Goal: Transaction & Acquisition: Purchase product/service

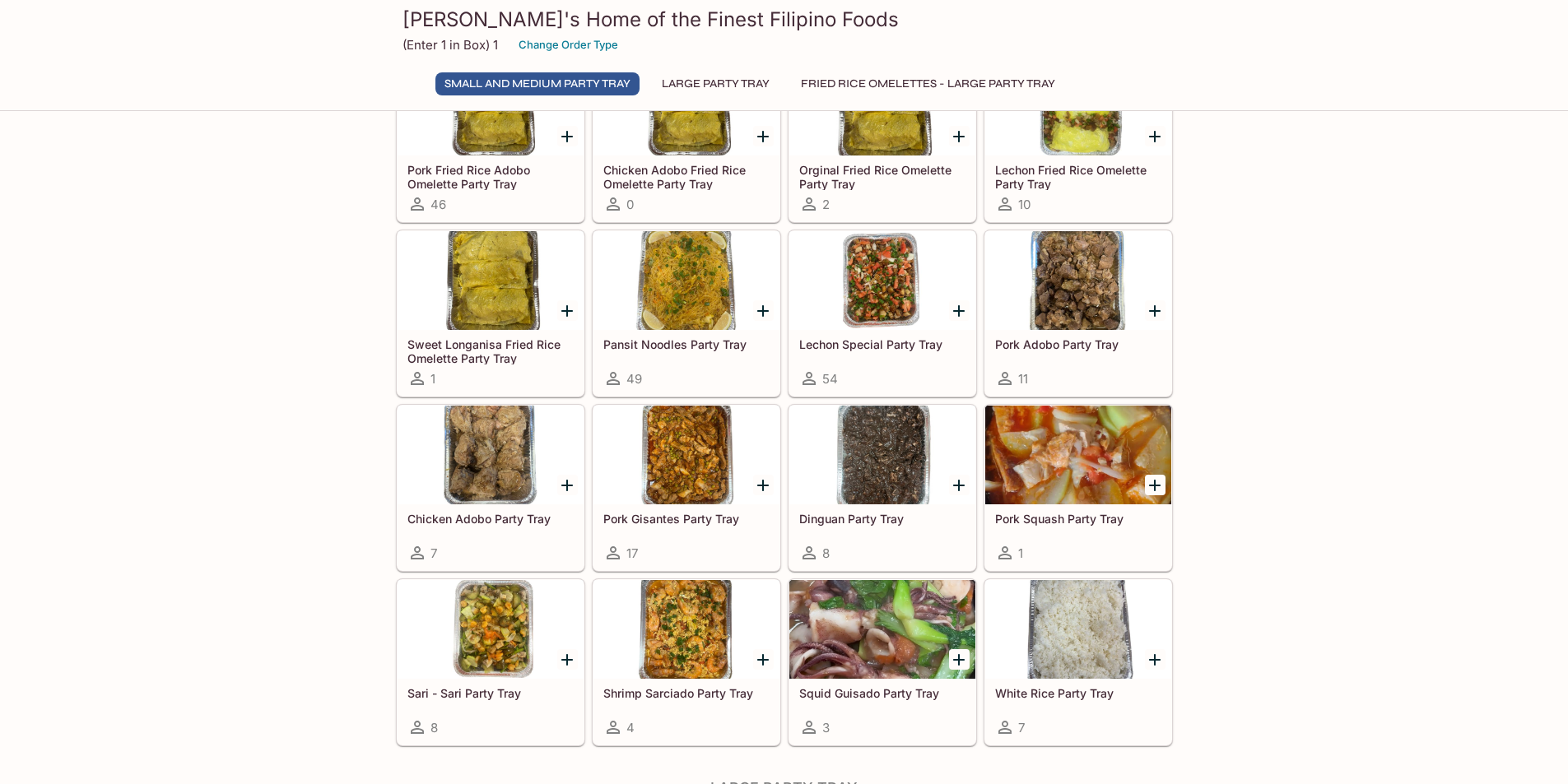
scroll to position [107, 0]
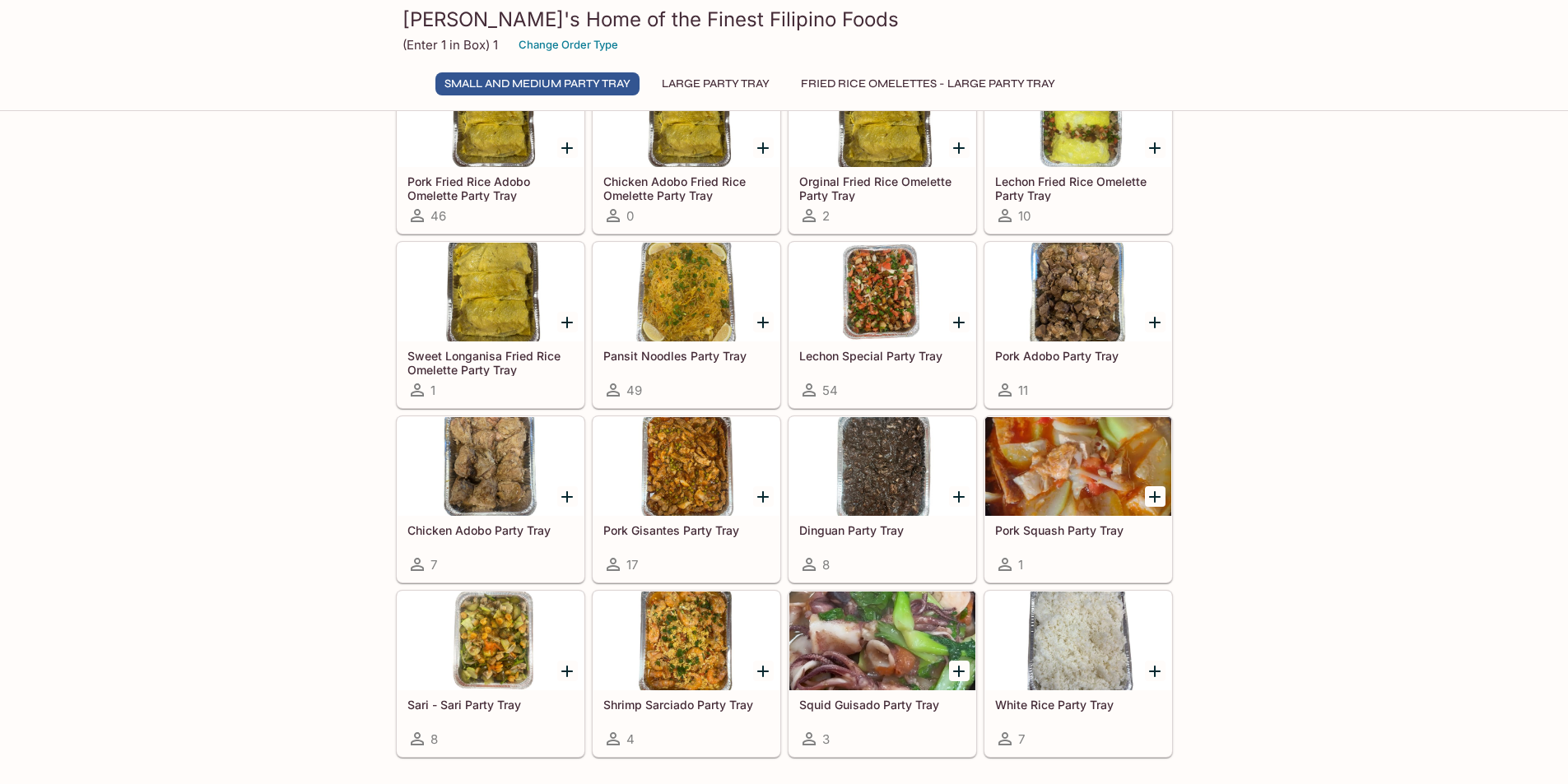
click at [880, 314] on div at bounding box center [882, 292] width 186 height 99
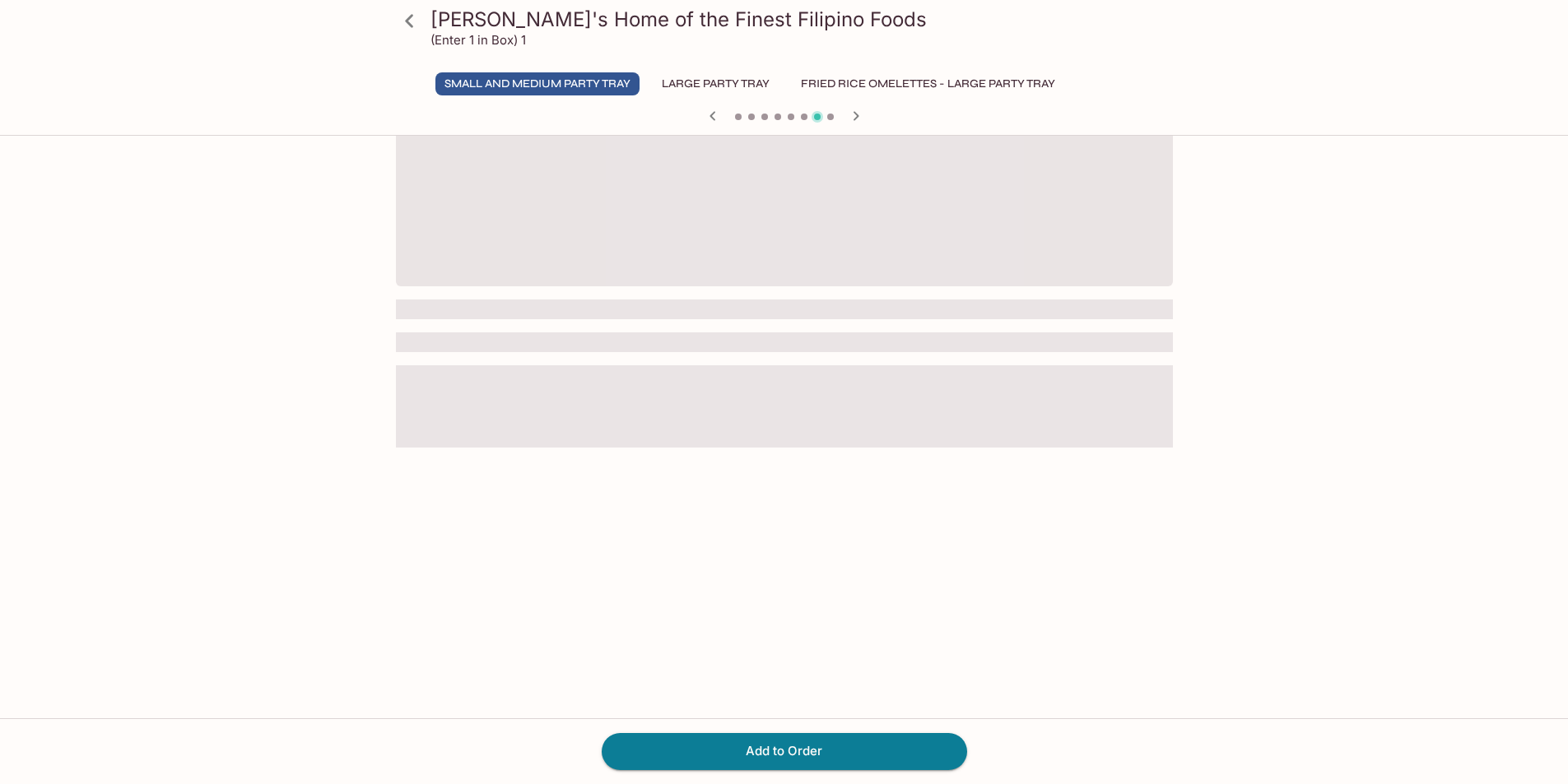
scroll to position [142, 0]
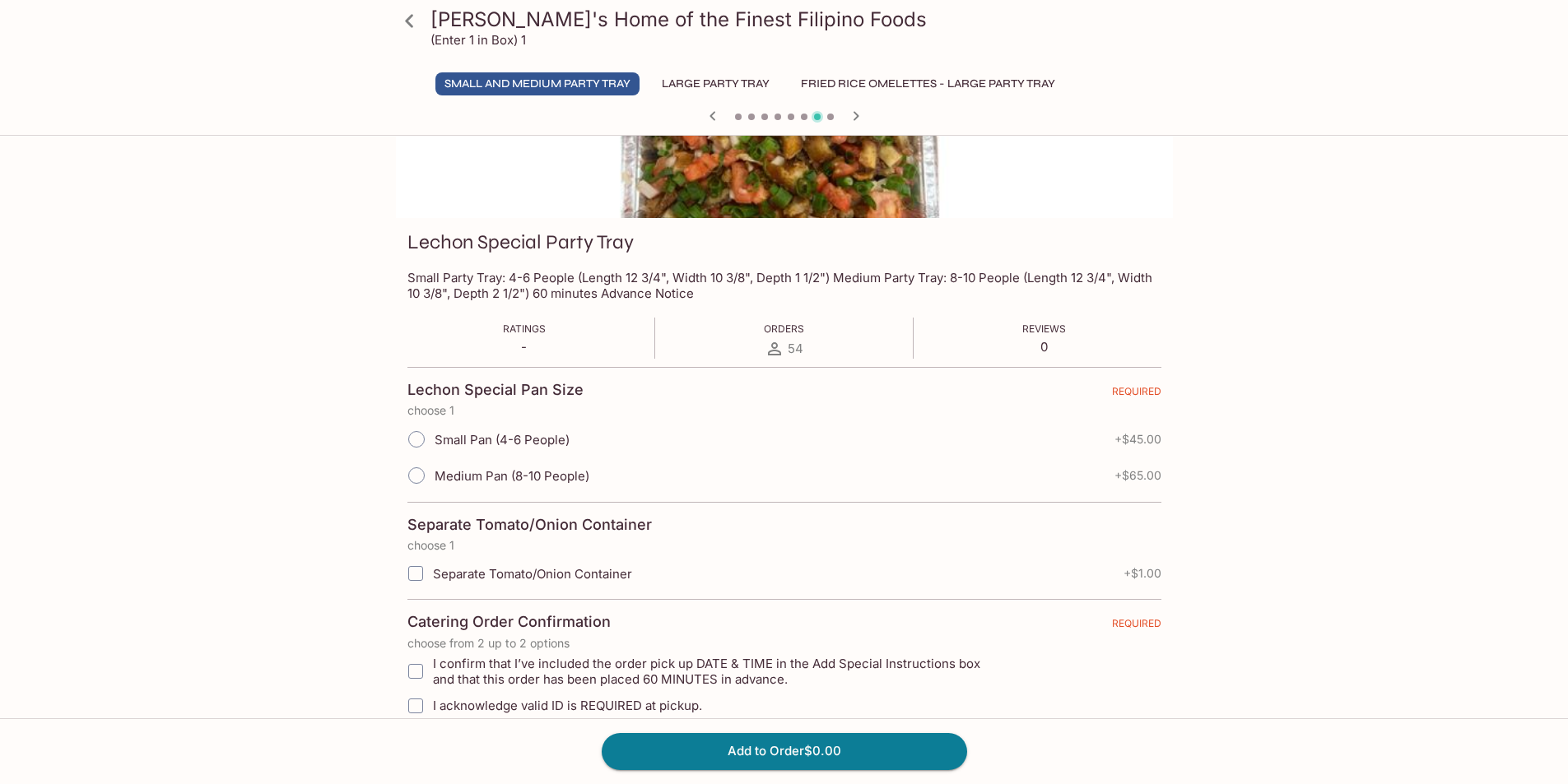
click at [416, 475] on input "Medium Pan (8-10 People)" at bounding box center [417, 476] width 35 height 35
radio input "true"
click at [1023, 83] on button "Fried Rice Omelettes - Large Party Tray" at bounding box center [928, 84] width 272 height 23
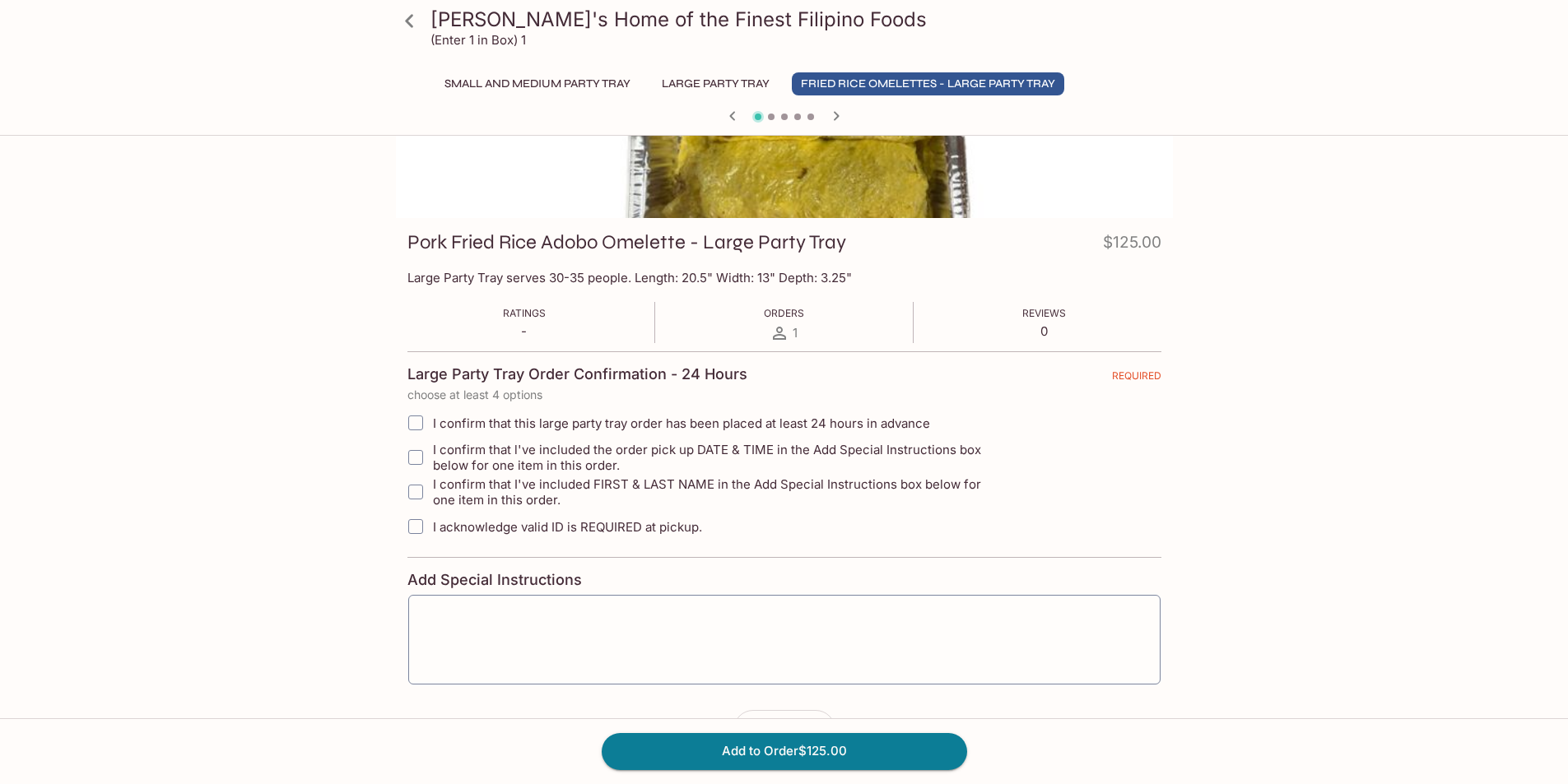
click at [716, 90] on button "Large Party Tray" at bounding box center [715, 84] width 126 height 23
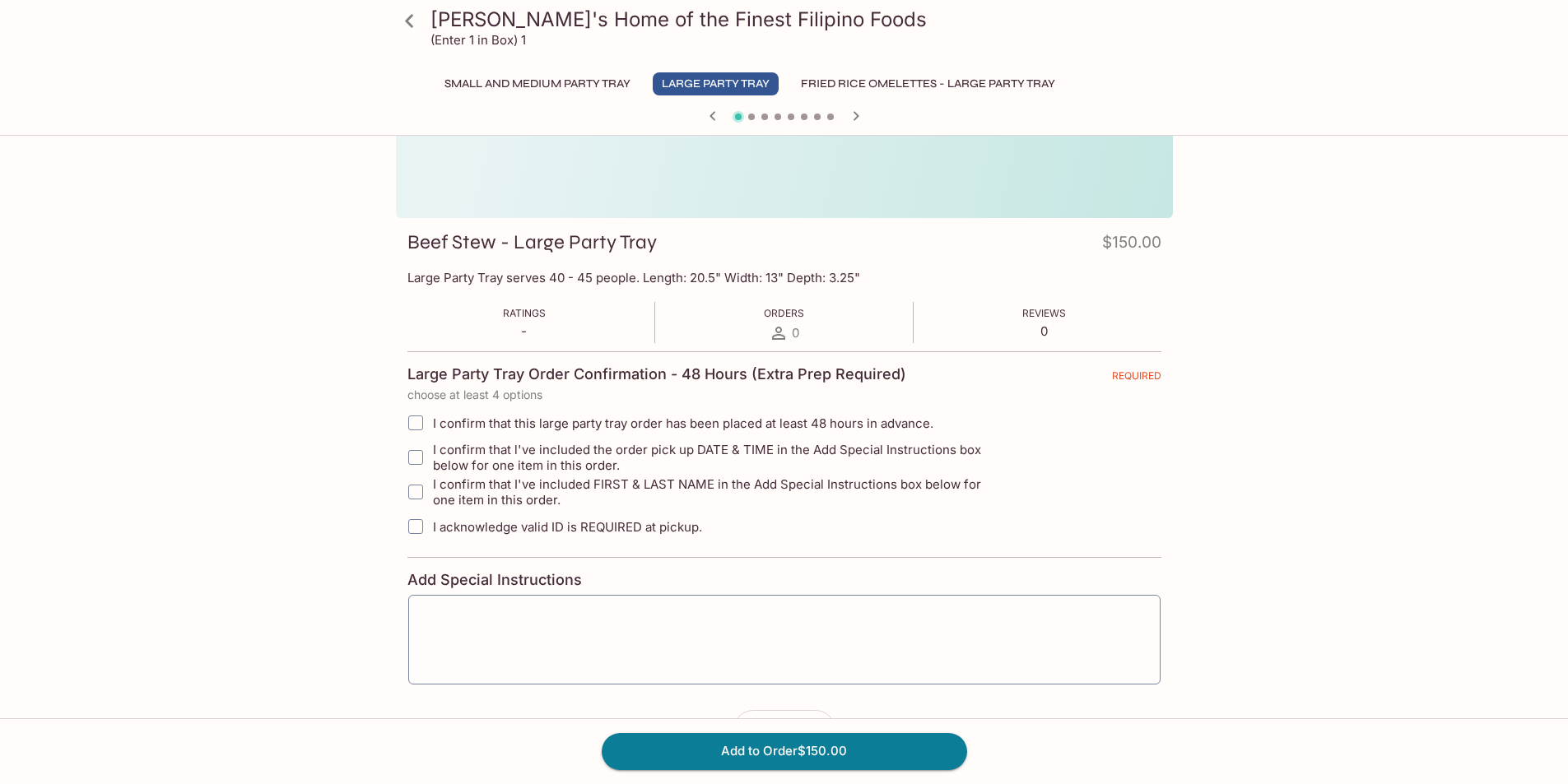
click at [412, 18] on icon at bounding box center [409, 21] width 29 height 29
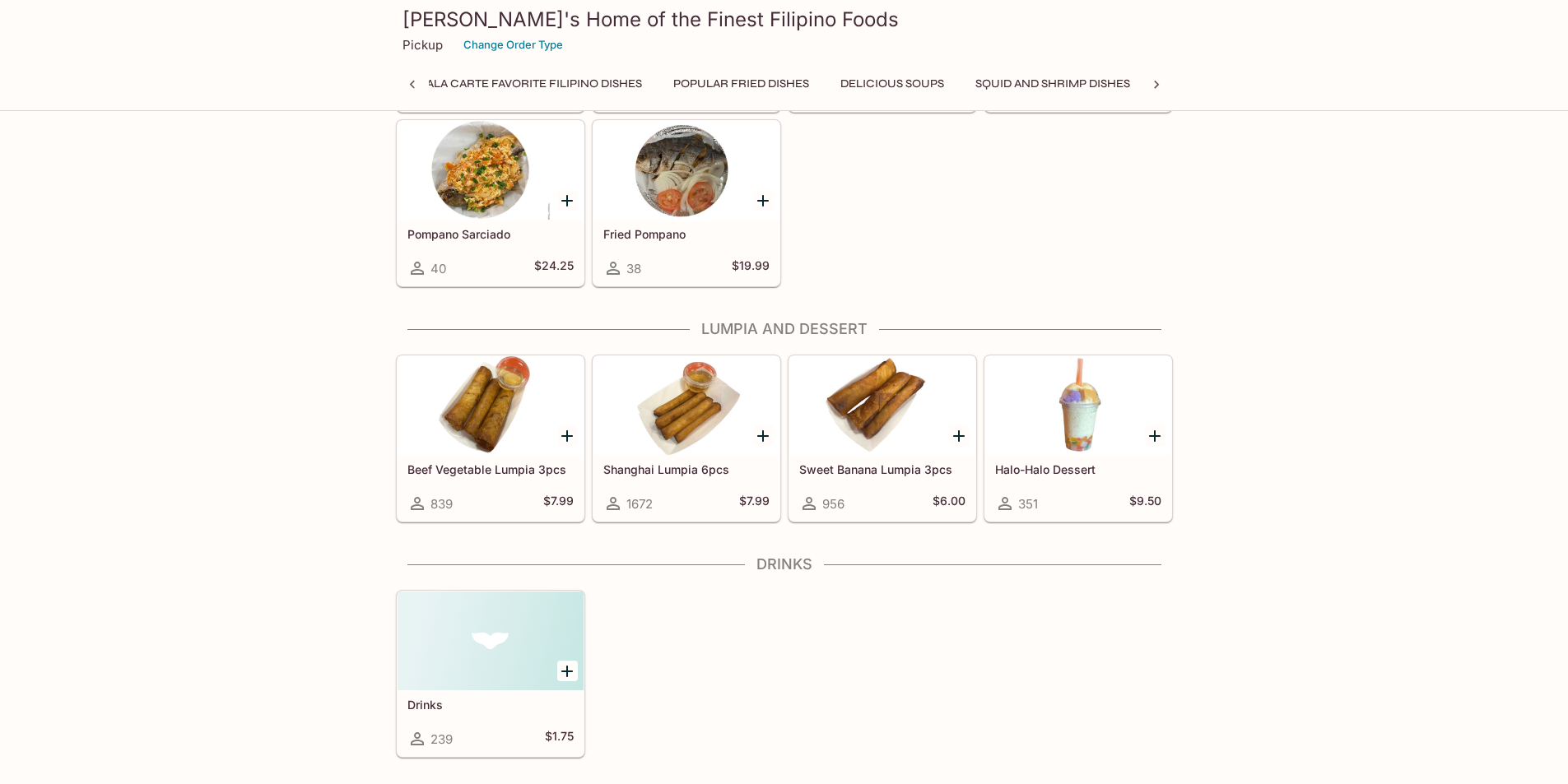
scroll to position [2962, 0]
